Goal: Task Accomplishment & Management: Use online tool/utility

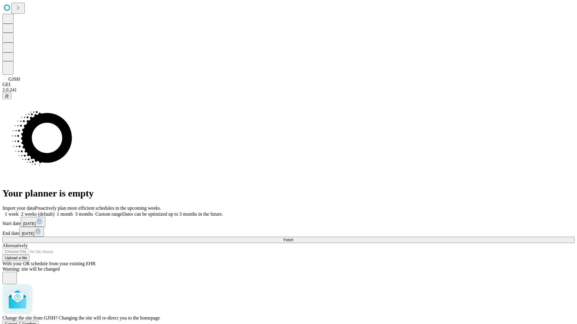
click at [36, 322] on span "Confirm" at bounding box center [29, 324] width 14 height 5
click at [73, 212] on label "1 month" at bounding box center [63, 214] width 18 height 5
click at [293, 238] on span "Fetch" at bounding box center [288, 240] width 10 height 5
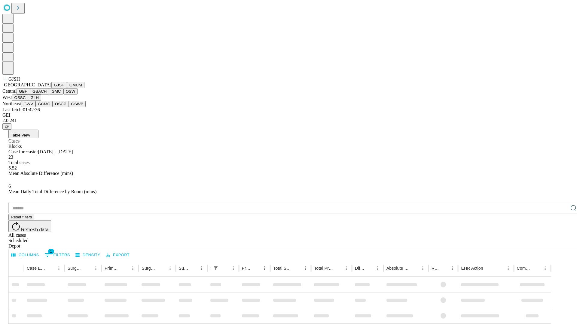
click at [67, 88] on button "GMCM" at bounding box center [75, 85] width 17 height 6
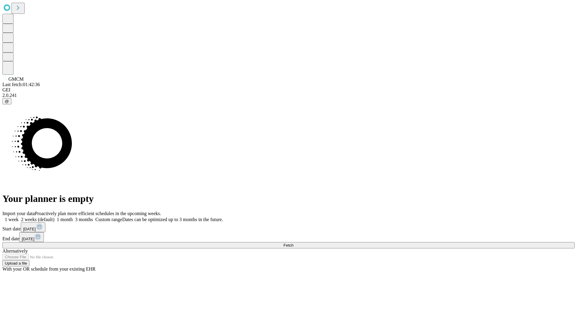
click at [73, 217] on label "1 month" at bounding box center [63, 219] width 18 height 5
click at [293, 243] on span "Fetch" at bounding box center [288, 245] width 10 height 5
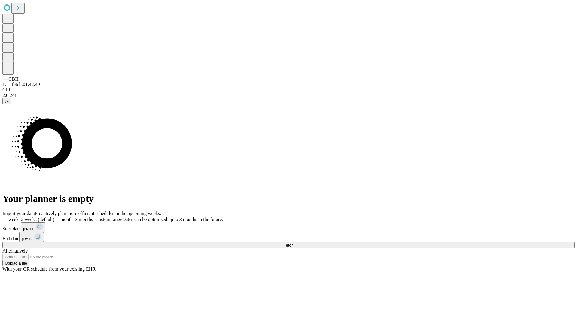
click at [73, 217] on label "1 month" at bounding box center [63, 219] width 18 height 5
click at [293, 243] on span "Fetch" at bounding box center [288, 245] width 10 height 5
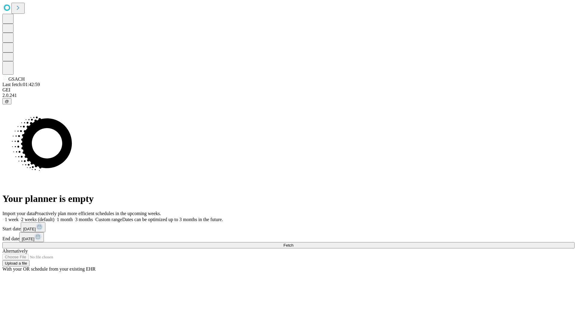
click at [73, 217] on label "1 month" at bounding box center [63, 219] width 18 height 5
click at [293, 243] on span "Fetch" at bounding box center [288, 245] width 10 height 5
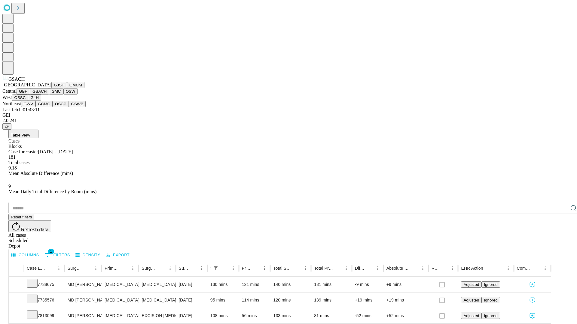
click at [49, 95] on button "GMC" at bounding box center [56, 91] width 14 height 6
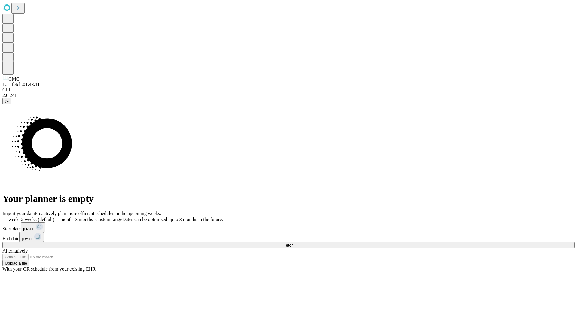
click at [73, 217] on label "1 month" at bounding box center [63, 219] width 18 height 5
click at [293, 243] on span "Fetch" at bounding box center [288, 245] width 10 height 5
click at [73, 217] on label "1 month" at bounding box center [63, 219] width 18 height 5
click at [293, 243] on span "Fetch" at bounding box center [288, 245] width 10 height 5
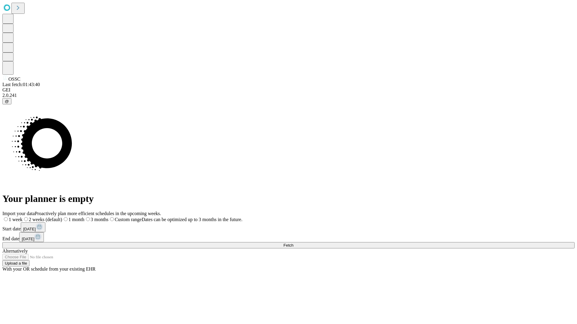
click at [84, 217] on label "1 month" at bounding box center [73, 219] width 22 height 5
click at [293, 243] on span "Fetch" at bounding box center [288, 245] width 10 height 5
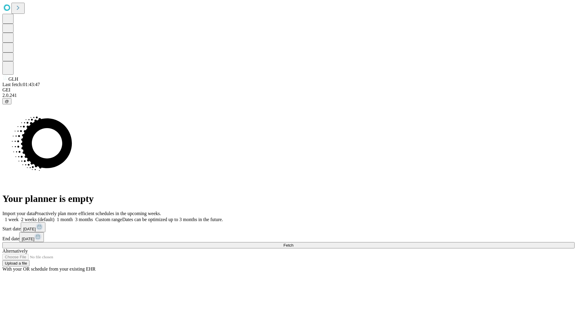
click at [293, 243] on span "Fetch" at bounding box center [288, 245] width 10 height 5
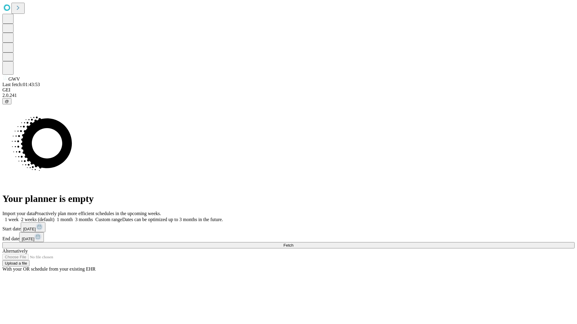
click at [293, 243] on span "Fetch" at bounding box center [288, 245] width 10 height 5
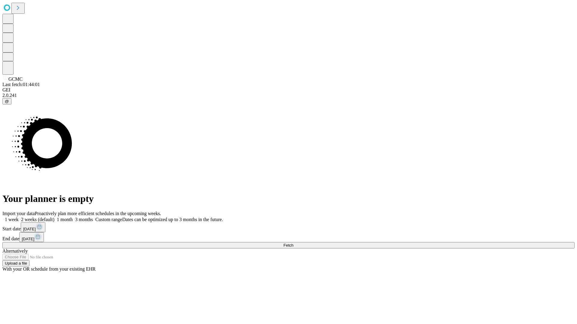
click at [73, 217] on label "1 month" at bounding box center [63, 219] width 18 height 5
click at [293, 243] on span "Fetch" at bounding box center [288, 245] width 10 height 5
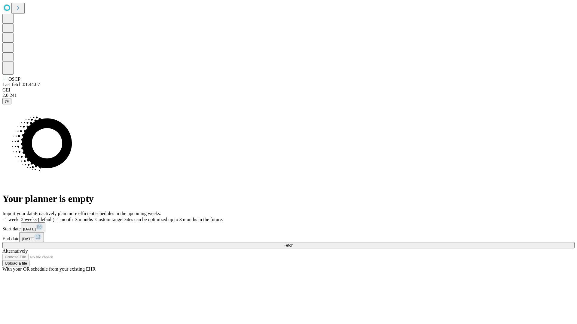
click at [73, 217] on label "1 month" at bounding box center [63, 219] width 18 height 5
click at [293, 243] on span "Fetch" at bounding box center [288, 245] width 10 height 5
